Goal: Task Accomplishment & Management: Complete application form

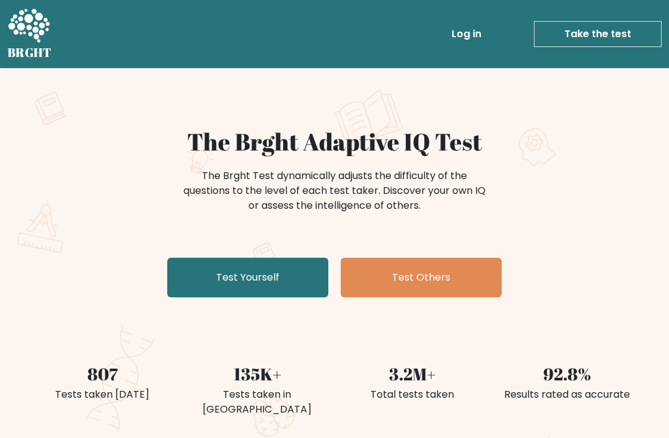
click at [304, 274] on link "Test Yourself" at bounding box center [247, 278] width 161 height 40
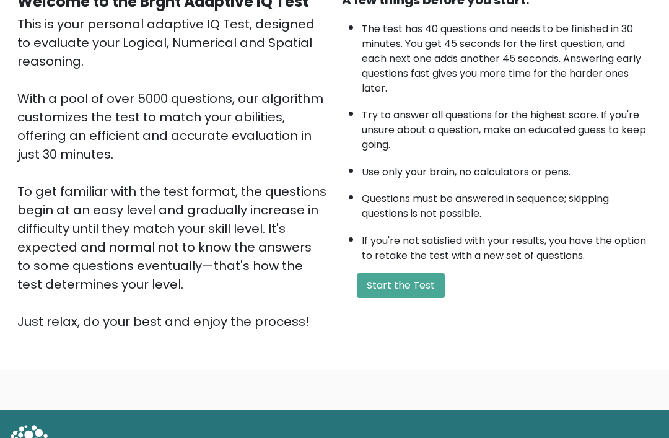
scroll to position [145, 0]
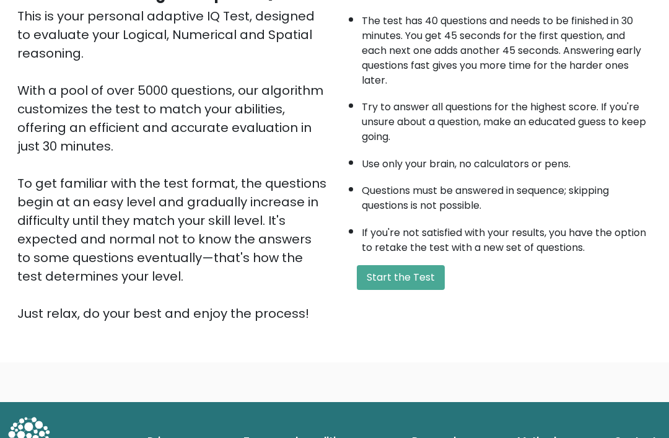
click at [424, 290] on button "Start the Test" at bounding box center [401, 277] width 88 height 25
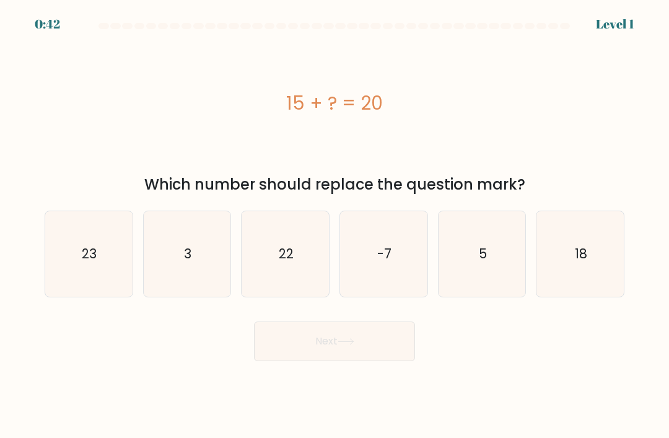
click at [490, 247] on icon "5" at bounding box center [482, 254] width 86 height 86
click at [335, 226] on input "e. 5" at bounding box center [335, 222] width 1 height 6
radio input "true"
click at [341, 361] on button "Next" at bounding box center [334, 342] width 161 height 40
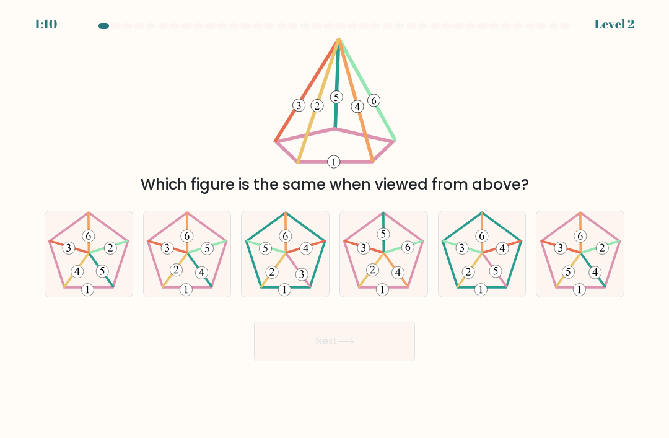
click at [400, 265] on icon at bounding box center [384, 254] width 86 height 86
click at [335, 226] on input "d." at bounding box center [335, 222] width 1 height 6
radio input "true"
click at [348, 361] on button "Next" at bounding box center [334, 342] width 161 height 40
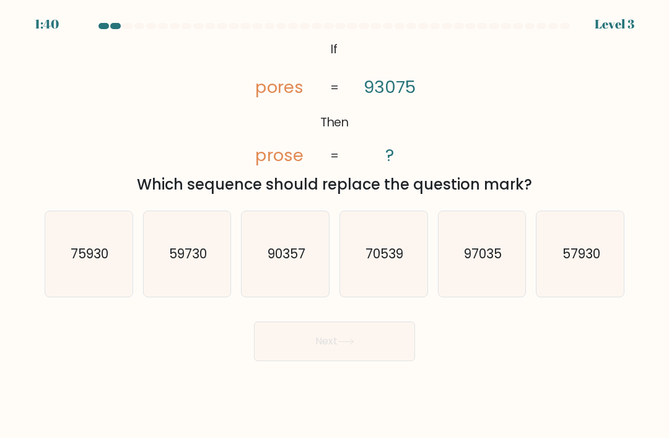
click at [307, 292] on icon "90357" at bounding box center [286, 254] width 86 height 86
click at [335, 226] on input "c. 90357" at bounding box center [335, 222] width 1 height 6
radio input "true"
click at [302, 361] on button "Next" at bounding box center [334, 342] width 161 height 40
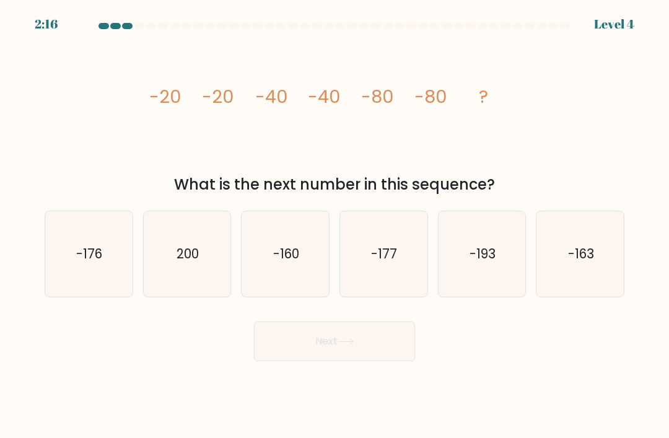
click at [291, 297] on icon "-160" at bounding box center [286, 254] width 86 height 86
click at [335, 226] on input "c. -160" at bounding box center [335, 222] width 1 height 6
radio input "true"
click at [286, 361] on button "Next" at bounding box center [334, 342] width 161 height 40
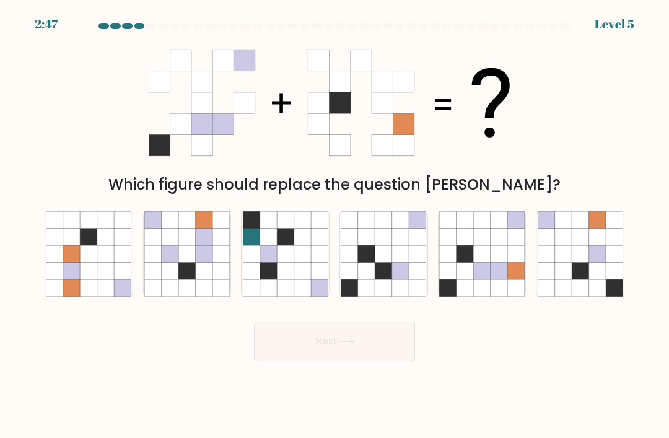
click at [500, 279] on icon at bounding box center [499, 271] width 17 height 17
click at [335, 226] on input "e." at bounding box center [335, 222] width 1 height 6
radio input "true"
click at [378, 354] on button "Next" at bounding box center [334, 342] width 161 height 40
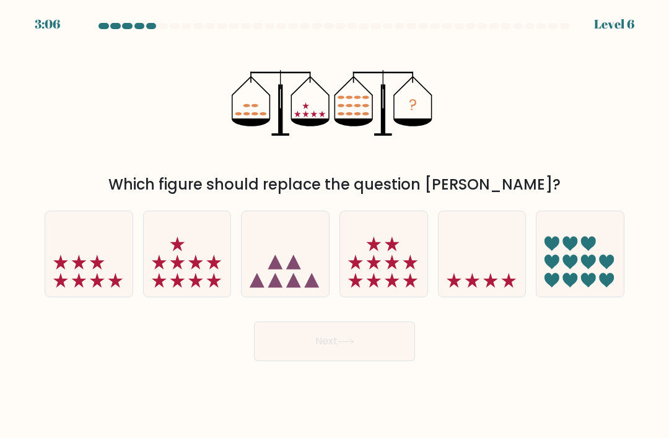
click at [396, 266] on icon at bounding box center [383, 254] width 87 height 72
click at [335, 226] on input "d." at bounding box center [335, 222] width 1 height 6
radio input "true"
click at [361, 359] on button "Next" at bounding box center [334, 342] width 161 height 40
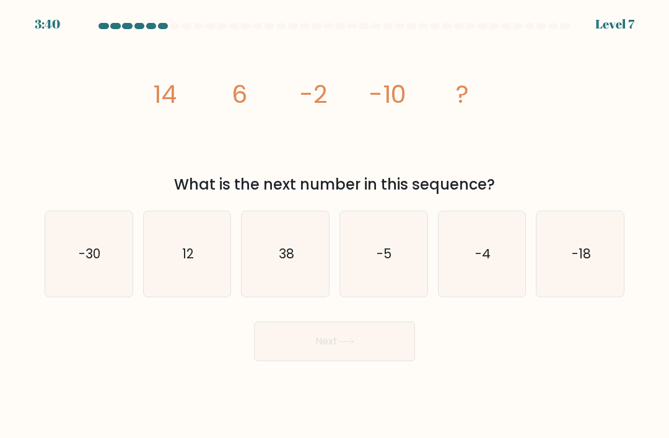
click at [606, 260] on icon "-18" at bounding box center [581, 254] width 86 height 86
click at [335, 226] on input "f. -18" at bounding box center [335, 222] width 1 height 6
radio input "true"
click at [364, 361] on button "Next" at bounding box center [334, 342] width 161 height 40
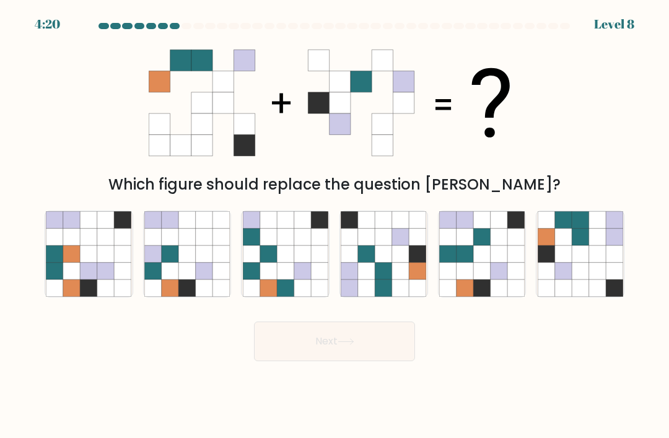
click at [591, 262] on icon at bounding box center [597, 253] width 17 height 17
click at [335, 226] on input "f." at bounding box center [335, 222] width 1 height 6
radio input "true"
click at [387, 353] on button "Next" at bounding box center [334, 342] width 161 height 40
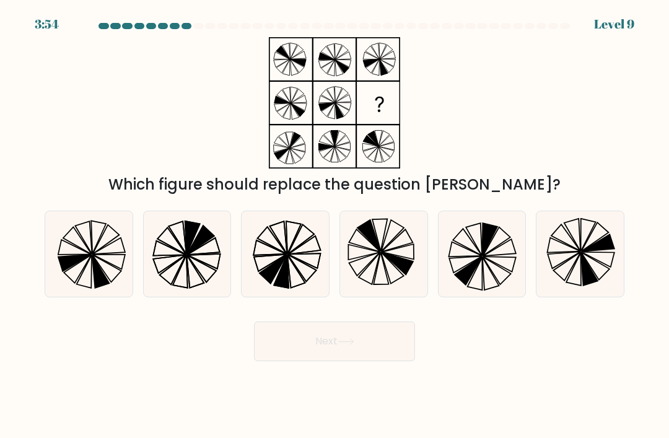
click at [294, 291] on icon at bounding box center [286, 254] width 86 height 86
click at [335, 226] on input "c." at bounding box center [335, 222] width 1 height 6
radio input "true"
click at [371, 359] on button "Next" at bounding box center [334, 342] width 161 height 40
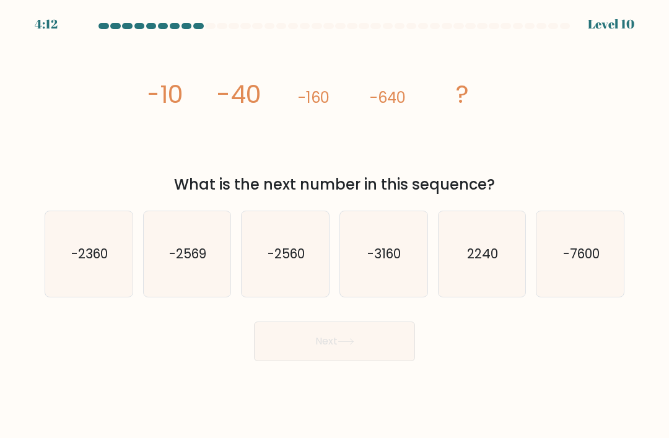
click at [281, 286] on icon "-2560" at bounding box center [286, 254] width 86 height 86
click at [335, 226] on input "c. -2560" at bounding box center [335, 222] width 1 height 6
radio input "true"
click at [346, 361] on button "Next" at bounding box center [334, 342] width 161 height 40
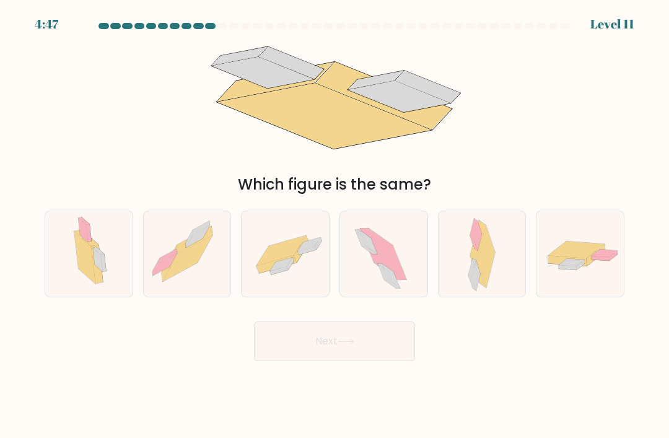
click at [288, 284] on icon at bounding box center [285, 254] width 87 height 60
click at [335, 226] on input "c." at bounding box center [335, 222] width 1 height 6
radio input "true"
click at [278, 353] on button "Next" at bounding box center [334, 342] width 161 height 40
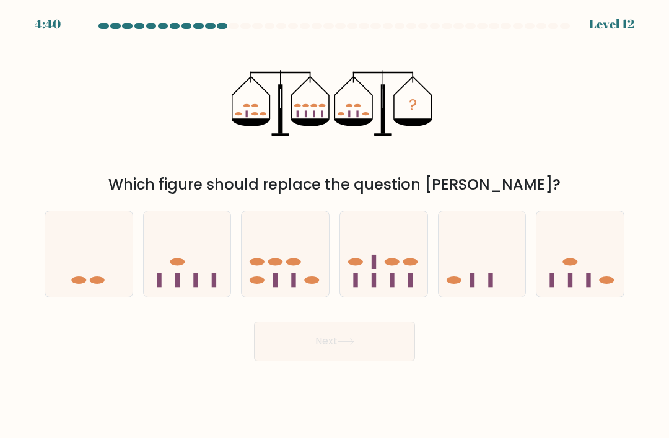
click at [380, 265] on icon at bounding box center [383, 254] width 87 height 72
click at [335, 226] on input "d." at bounding box center [335, 222] width 1 height 6
radio input "true"
click at [291, 361] on button "Next" at bounding box center [334, 342] width 161 height 40
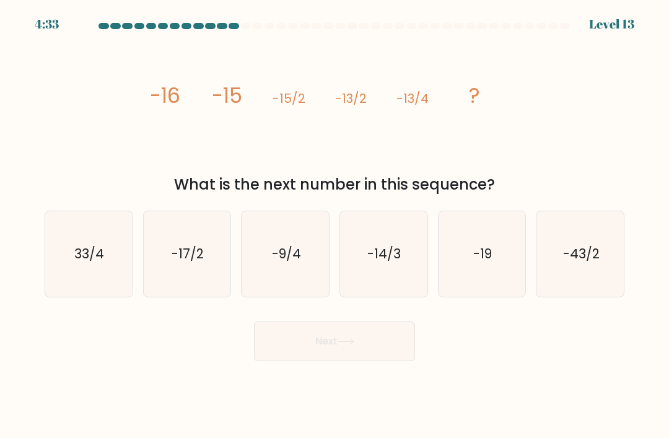
click at [270, 297] on icon "-9/4" at bounding box center [286, 254] width 86 height 86
click at [335, 226] on input "c. -9/4" at bounding box center [335, 222] width 1 height 6
radio input "true"
click at [284, 358] on button "Next" at bounding box center [334, 342] width 161 height 40
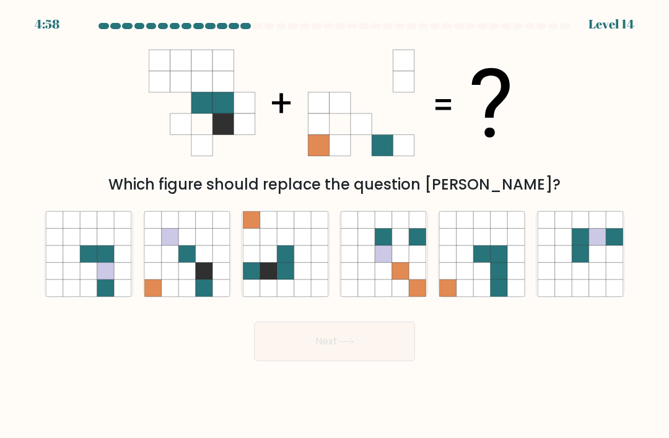
click at [272, 275] on icon at bounding box center [268, 271] width 17 height 17
click at [335, 226] on input "c." at bounding box center [335, 222] width 1 height 6
radio input "true"
click at [307, 348] on button "Next" at bounding box center [334, 342] width 161 height 40
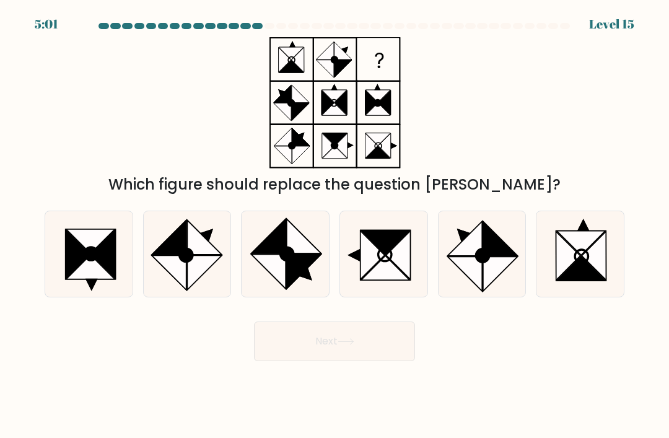
click at [171, 297] on icon at bounding box center [187, 254] width 86 height 86
click at [335, 226] on input "b." at bounding box center [335, 222] width 1 height 6
radio input "true"
click at [296, 361] on button "Next" at bounding box center [334, 342] width 161 height 40
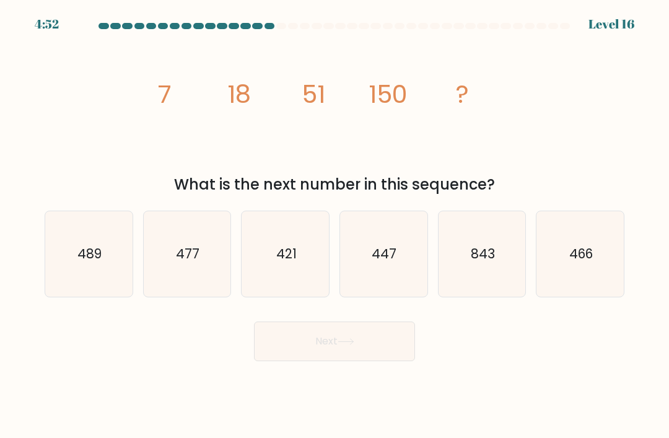
click at [406, 283] on icon "447" at bounding box center [384, 254] width 86 height 86
click at [335, 226] on input "d. 447" at bounding box center [335, 222] width 1 height 6
radio input "true"
click at [340, 361] on button "Next" at bounding box center [334, 342] width 161 height 40
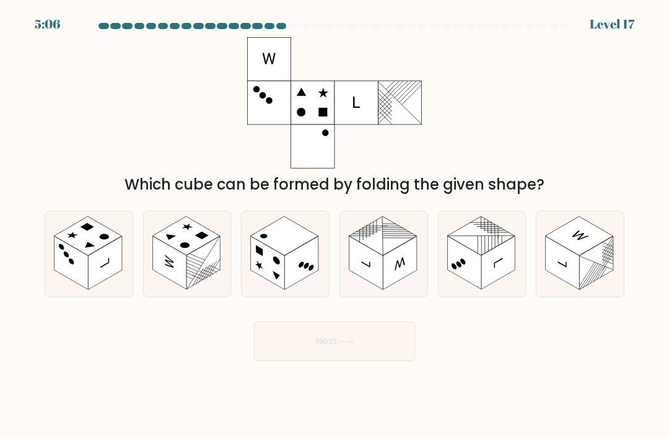
click at [276, 266] on circle at bounding box center [276, 260] width 7 height 11
click at [335, 226] on input "c." at bounding box center [335, 222] width 1 height 6
radio input "true"
click at [339, 345] on button "Next" at bounding box center [334, 342] width 161 height 40
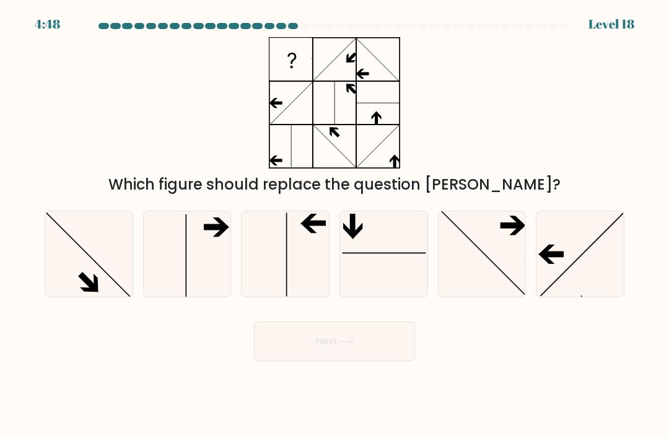
click at [170, 297] on icon at bounding box center [187, 254] width 86 height 86
click at [335, 226] on input "b." at bounding box center [335, 222] width 1 height 6
radio input "true"
click at [274, 297] on icon at bounding box center [286, 254] width 86 height 86
click at [335, 226] on input "c." at bounding box center [335, 222] width 1 height 6
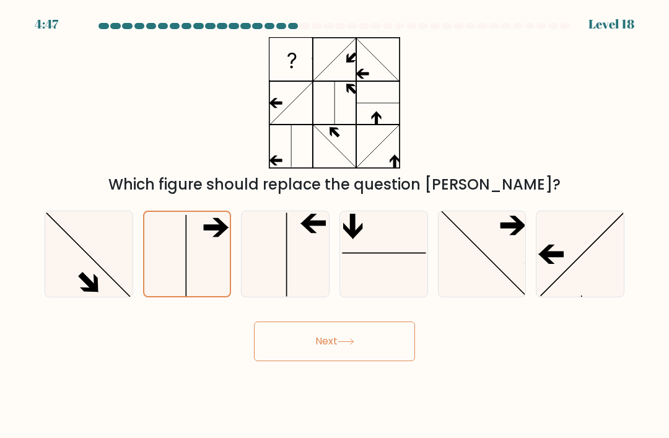
radio input "true"
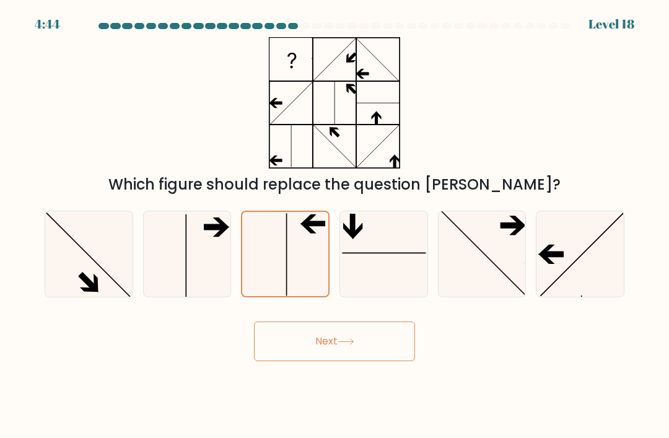
click at [175, 291] on icon at bounding box center [187, 254] width 86 height 86
click at [335, 226] on input "b." at bounding box center [335, 222] width 1 height 6
radio input "true"
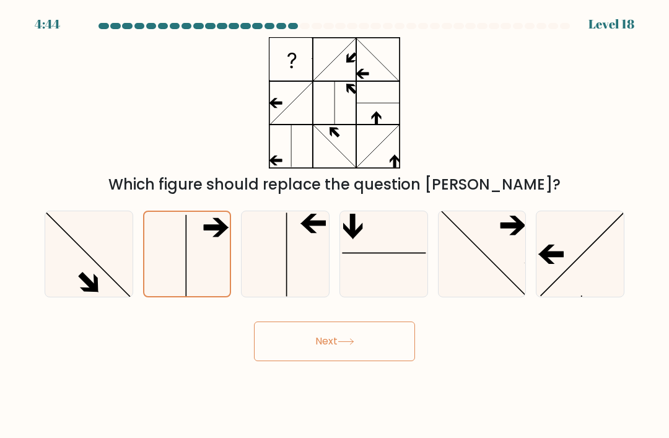
click at [316, 347] on button "Next" at bounding box center [334, 342] width 161 height 40
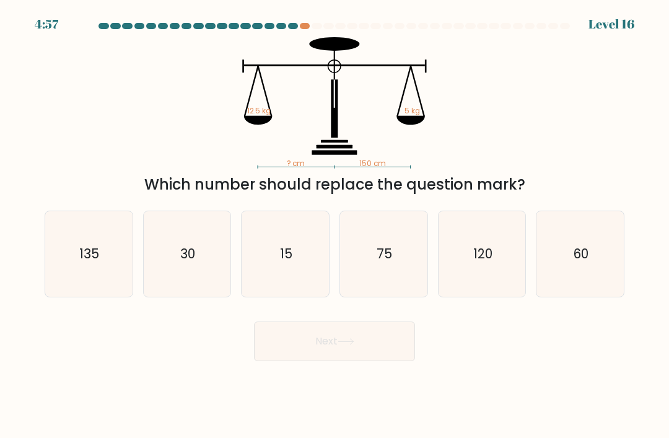
click at [255, 361] on button "Next" at bounding box center [334, 342] width 161 height 40
click at [253, 361] on div "Next" at bounding box center [334, 336] width 595 height 49
click at [247, 348] on div "Next" at bounding box center [334, 336] width 595 height 49
click at [260, 358] on button "Next" at bounding box center [334, 342] width 161 height 40
click at [260, 356] on button "Next" at bounding box center [334, 342] width 161 height 40
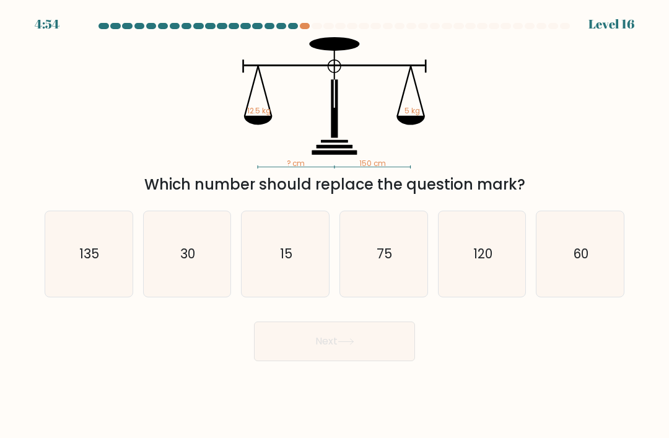
click at [205, 338] on div "Next" at bounding box center [334, 336] width 595 height 49
click at [192, 263] on text "30" at bounding box center [187, 254] width 15 height 18
click at [335, 226] on input "b. 30" at bounding box center [335, 222] width 1 height 6
radio input "true"
click at [296, 360] on button "Next" at bounding box center [334, 342] width 161 height 40
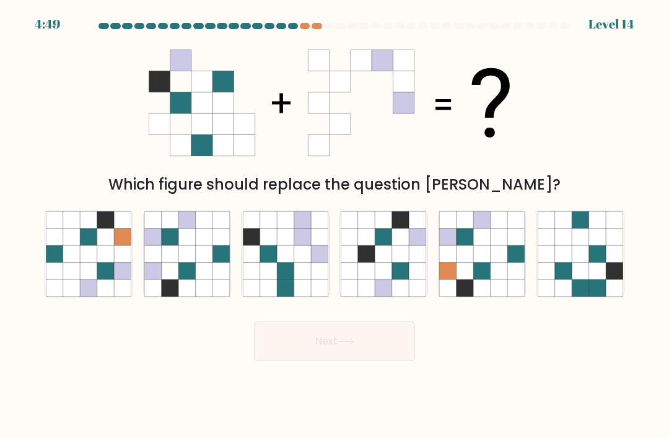
click at [193, 262] on icon at bounding box center [186, 253] width 17 height 17
click at [335, 226] on input "b." at bounding box center [335, 222] width 1 height 6
radio input "true"
click at [316, 346] on button "Next" at bounding box center [334, 342] width 161 height 40
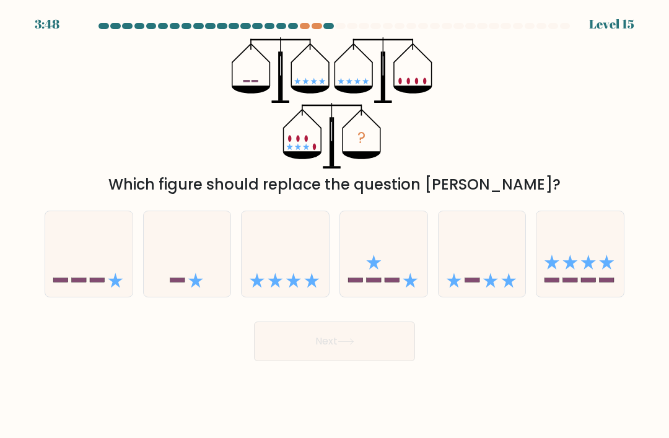
click at [492, 288] on icon at bounding box center [482, 254] width 87 height 72
click at [335, 226] on input "e." at bounding box center [335, 222] width 1 height 6
radio input "true"
click at [346, 361] on button "Next" at bounding box center [334, 342] width 161 height 40
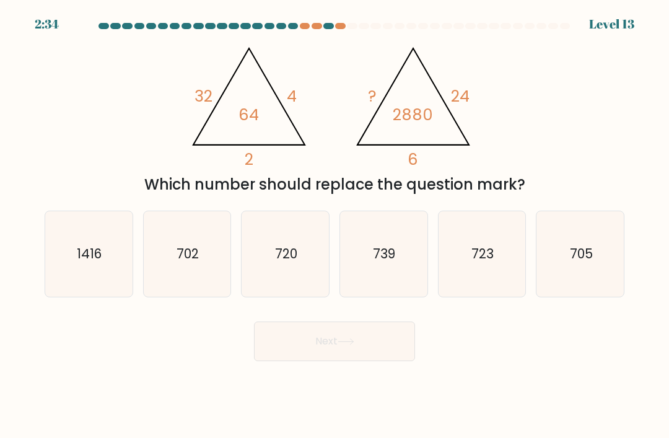
click at [389, 162] on icon "@import url('https://fonts.googleapis.com/css?family=Abril+Fatface:400,100,100i…" at bounding box center [334, 102] width 302 height 131
click at [265, 290] on icon "720" at bounding box center [286, 254] width 86 height 86
click at [335, 226] on input "c. 720" at bounding box center [335, 222] width 1 height 6
radio input "true"
click at [292, 358] on button "Next" at bounding box center [334, 342] width 161 height 40
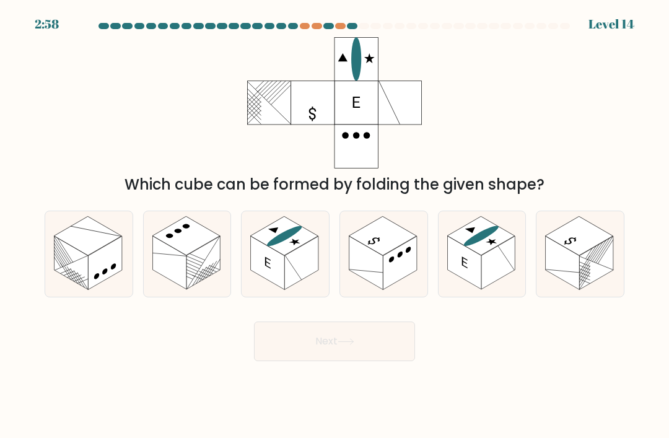
click at [282, 281] on rect at bounding box center [268, 262] width 34 height 53
click at [335, 226] on input "c." at bounding box center [335, 222] width 1 height 6
radio input "true"
click at [279, 361] on button "Next" at bounding box center [334, 342] width 161 height 40
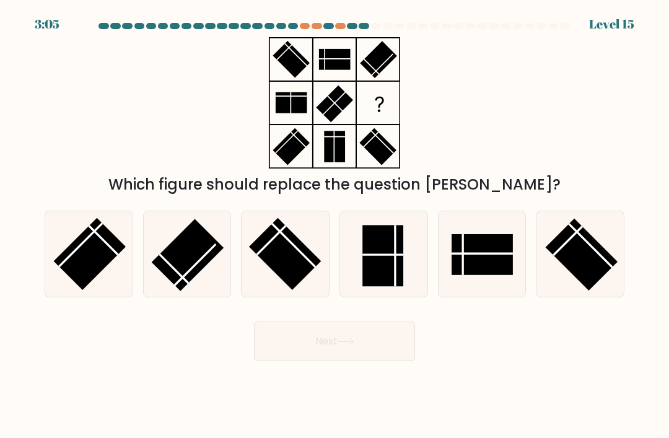
click at [341, 347] on button "Next" at bounding box center [334, 342] width 161 height 40
click at [374, 287] on rect at bounding box center [382, 256] width 41 height 61
click at [335, 226] on input "d." at bounding box center [335, 222] width 1 height 6
radio input "true"
click at [365, 356] on button "Next" at bounding box center [334, 342] width 161 height 40
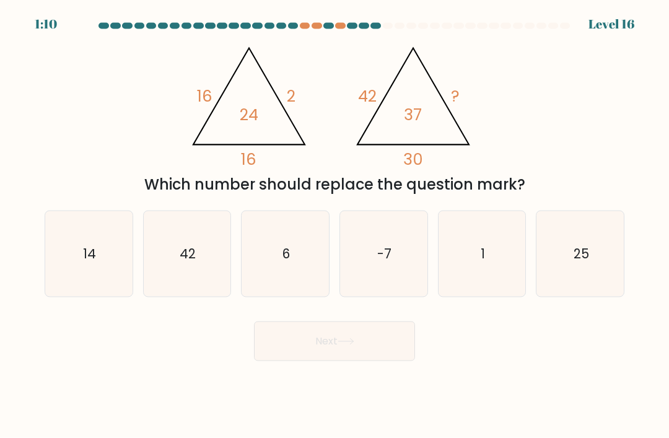
scroll to position [2, 0]
click at [219, 165] on icon "@import url('https://fonts.googleapis.com/css?family=Abril+Fatface:400,100,100i…" at bounding box center [334, 102] width 302 height 131
click at [271, 250] on icon "6" at bounding box center [286, 254] width 86 height 86
click at [335, 226] on input "c. 6" at bounding box center [335, 222] width 1 height 6
radio input "true"
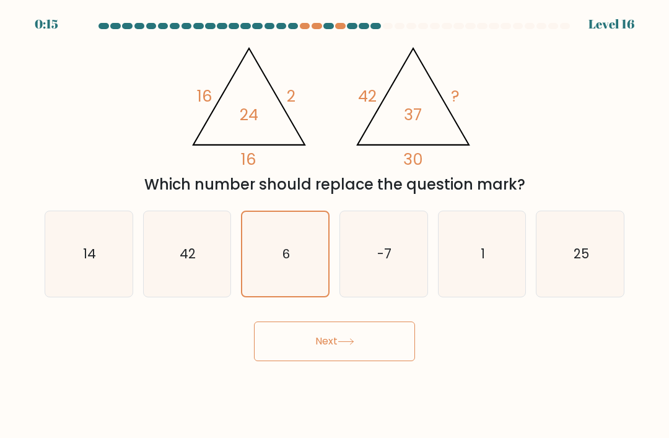
click at [312, 343] on button "Next" at bounding box center [334, 342] width 161 height 40
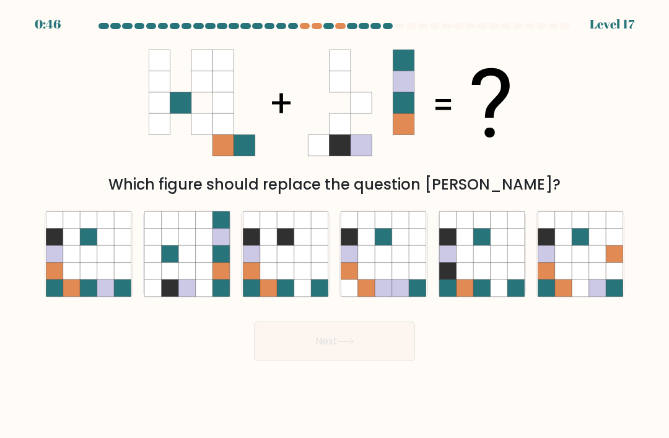
click at [126, 296] on icon at bounding box center [123, 287] width 17 height 17
click at [335, 226] on input "a." at bounding box center [335, 222] width 1 height 6
radio input "true"
click at [281, 361] on button "Next" at bounding box center [334, 342] width 161 height 40
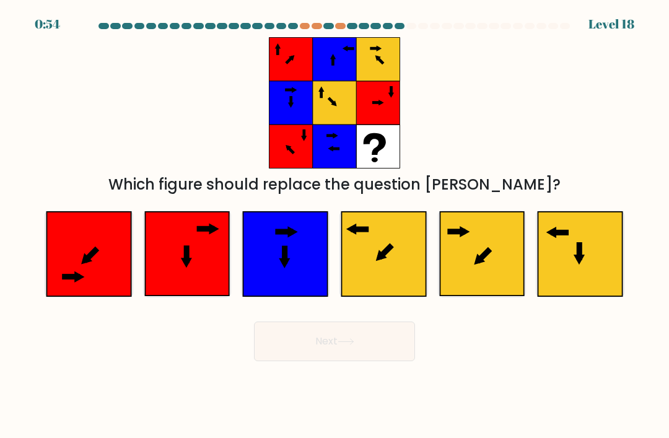
click at [475, 255] on icon at bounding box center [482, 254] width 84 height 84
click at [335, 226] on input "e." at bounding box center [335, 222] width 1 height 6
radio input "true"
click at [349, 381] on body "0:54 Level 18" at bounding box center [334, 219] width 669 height 438
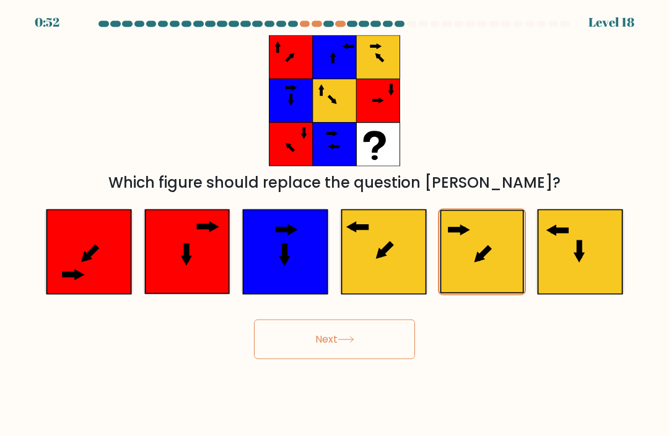
scroll to position [40, 0]
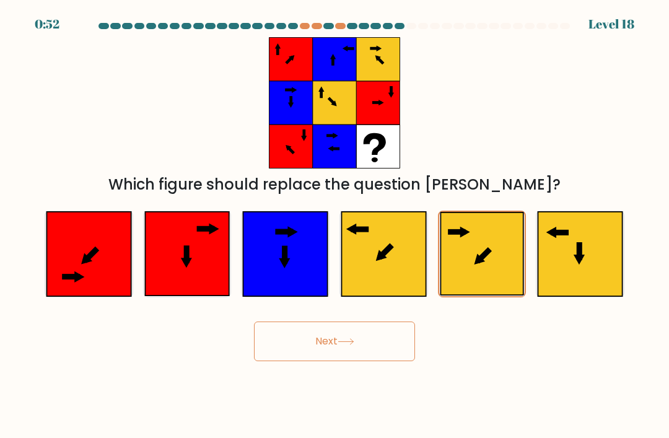
click at [347, 327] on button "Next" at bounding box center [334, 342] width 161 height 40
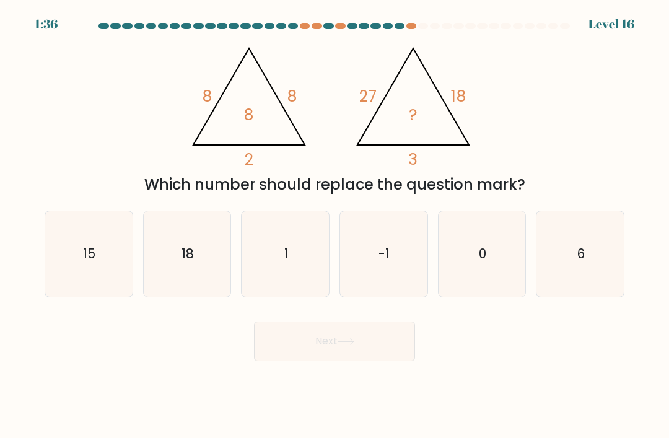
scroll to position [0, 0]
click at [66, 242] on icon "15" at bounding box center [89, 254] width 86 height 86
click at [335, 226] on input "a. 15" at bounding box center [335, 222] width 1 height 6
radio input "true"
click at [318, 361] on button "Next" at bounding box center [334, 342] width 161 height 40
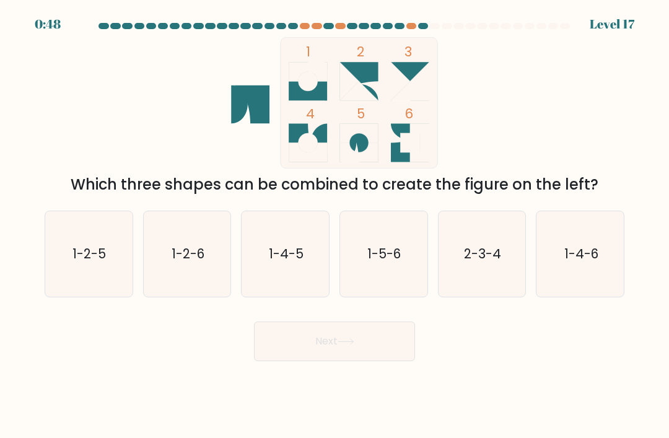
click at [282, 293] on icon "1-4-5" at bounding box center [286, 254] width 86 height 86
click at [335, 226] on input "c. 1-4-5" at bounding box center [335, 222] width 1 height 6
radio input "true"
click at [322, 360] on button "Next" at bounding box center [334, 342] width 161 height 40
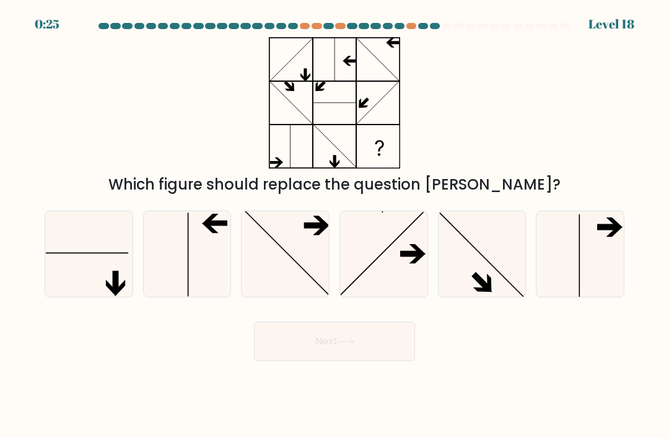
click at [230, 279] on icon at bounding box center [187, 254] width 86 height 86
click at [335, 226] on input "b." at bounding box center [335, 222] width 1 height 6
radio input "true"
click at [200, 296] on icon at bounding box center [187, 254] width 84 height 84
click at [335, 226] on input "b." at bounding box center [335, 222] width 1 height 6
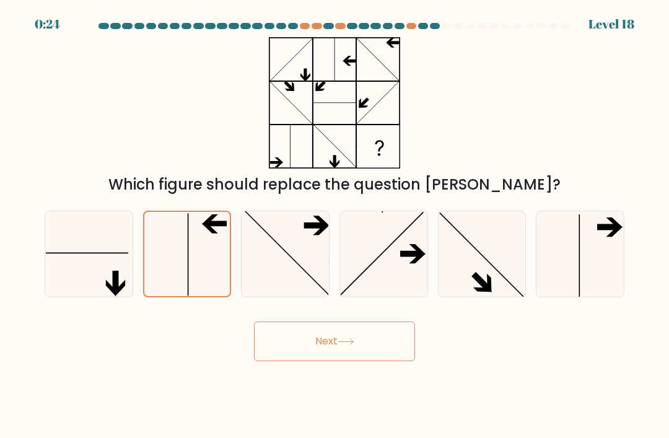
click at [306, 359] on button "Next" at bounding box center [334, 342] width 161 height 40
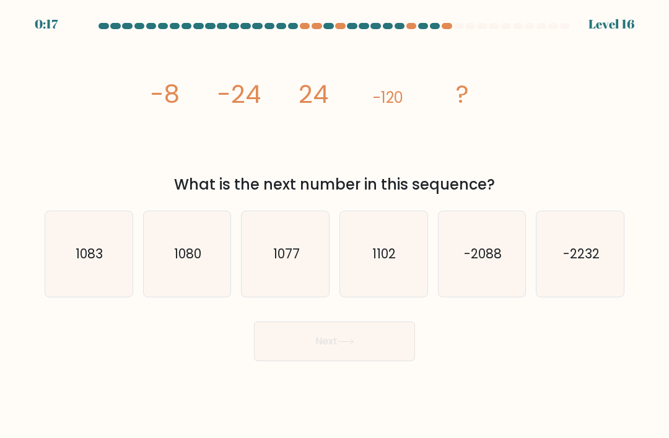
click at [203, 297] on icon "1080" at bounding box center [187, 254] width 86 height 86
click at [335, 226] on input "b. 1080" at bounding box center [335, 222] width 1 height 6
radio input "true"
click at [338, 353] on button "Next" at bounding box center [334, 342] width 161 height 40
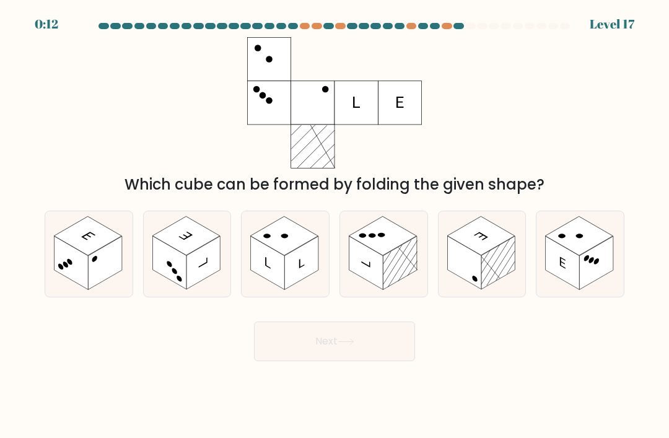
click at [579, 289] on rect at bounding box center [563, 262] width 34 height 53
click at [335, 226] on input "f." at bounding box center [335, 222] width 1 height 6
radio input "true"
click at [364, 361] on button "Next" at bounding box center [334, 342] width 161 height 40
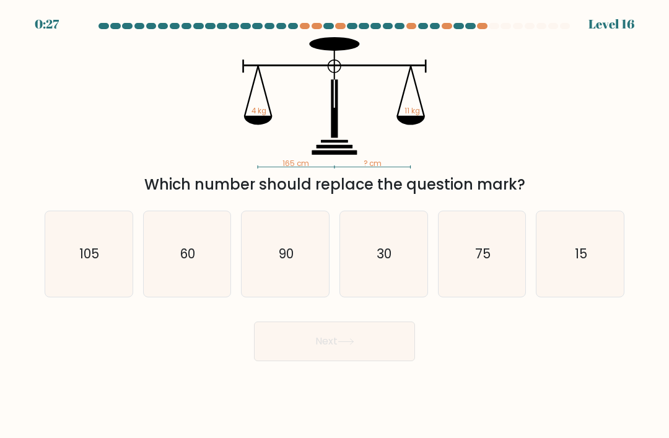
click at [475, 279] on icon "75" at bounding box center [482, 254] width 86 height 86
click at [335, 226] on input "e. 75" at bounding box center [335, 222] width 1 height 6
radio input "true"
click at [385, 295] on icon "30" at bounding box center [384, 254] width 86 height 86
click at [335, 226] on input "d. 30" at bounding box center [335, 222] width 1 height 6
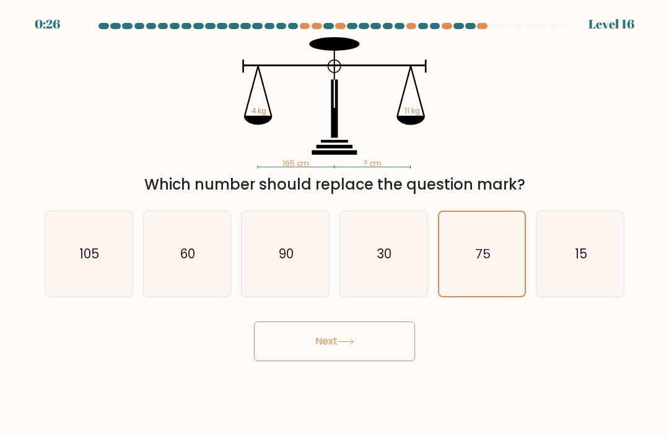
radio input "true"
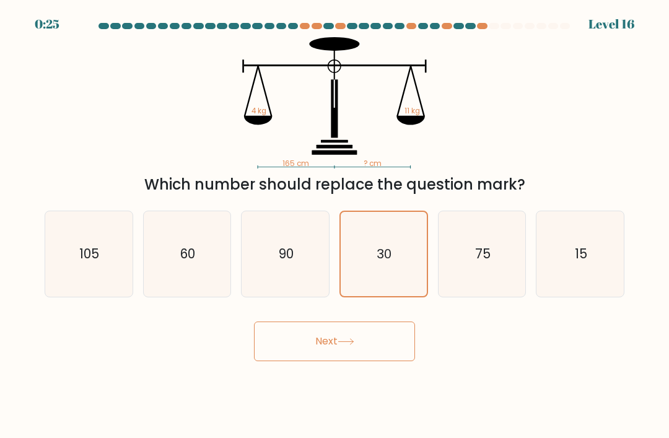
click at [323, 289] on icon "90" at bounding box center [286, 254] width 86 height 86
click at [335, 226] on input "c. 90" at bounding box center [335, 222] width 1 height 6
radio input "true"
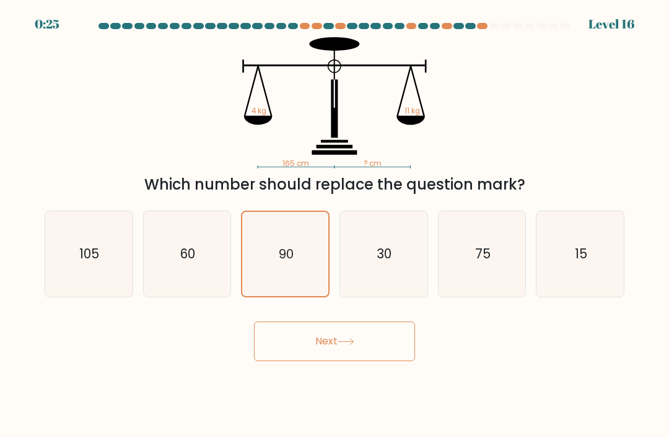
click at [288, 358] on button "Next" at bounding box center [334, 342] width 161 height 40
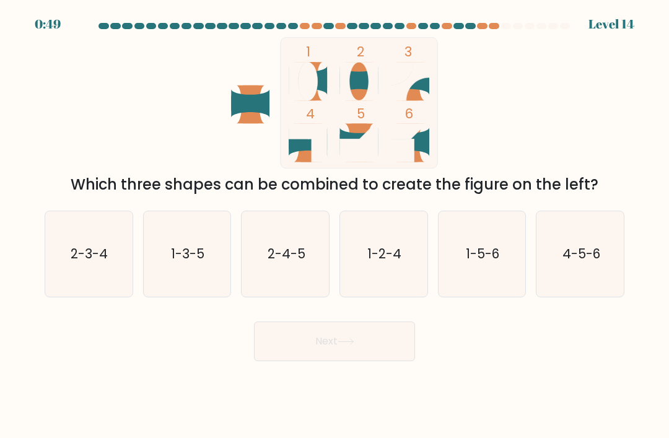
click at [560, 287] on icon "4-5-6" at bounding box center [581, 254] width 86 height 86
click at [335, 226] on input "f. 4-5-6" at bounding box center [335, 222] width 1 height 6
radio input "true"
click at [317, 352] on button "Next" at bounding box center [334, 342] width 161 height 40
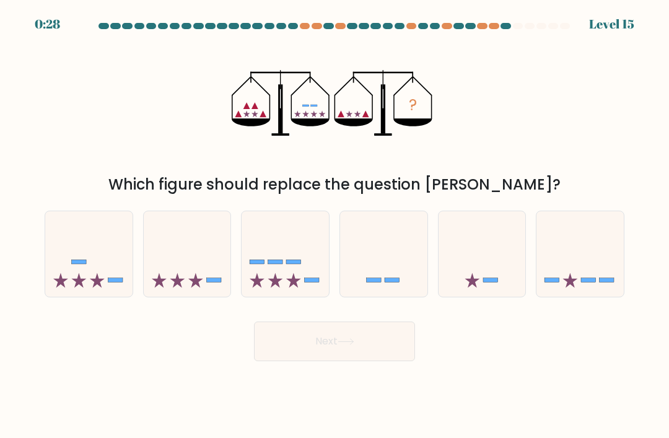
click at [205, 278] on icon at bounding box center [187, 254] width 87 height 72
click at [335, 226] on input "b." at bounding box center [335, 222] width 1 height 6
radio input "true"
click at [370, 354] on button "Next" at bounding box center [334, 342] width 161 height 40
